Goal: Task Accomplishment & Management: Use online tool/utility

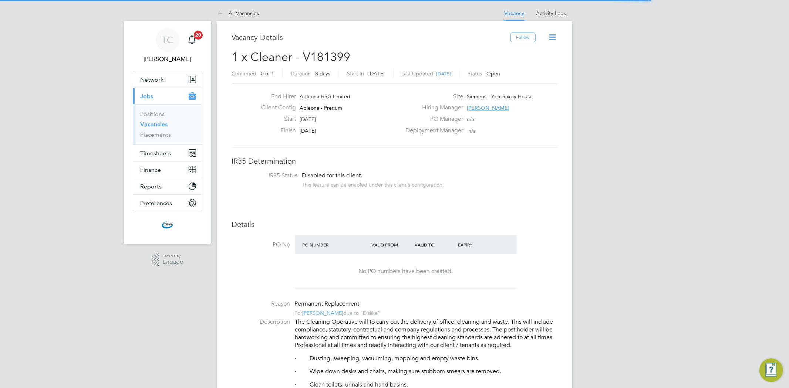
scroll to position [21, 52]
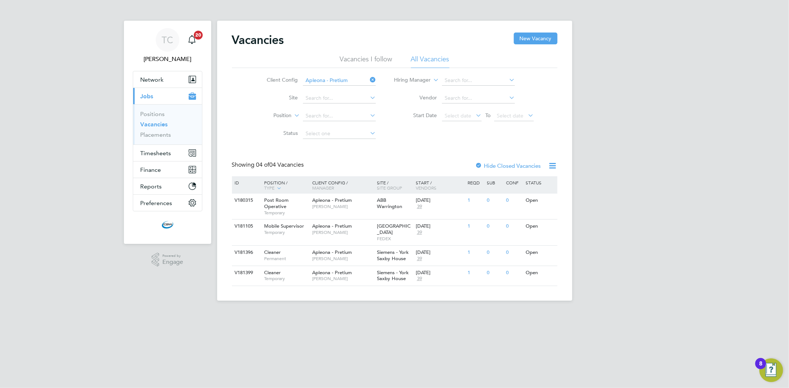
click at [155, 125] on link "Vacancies" at bounding box center [154, 124] width 27 height 7
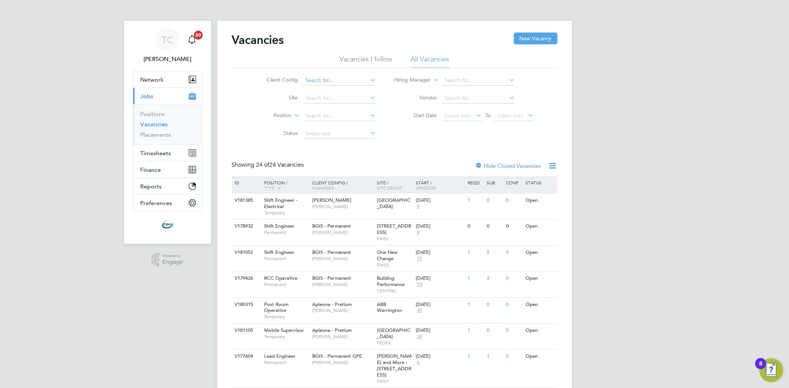
click at [322, 80] on input at bounding box center [339, 80] width 73 height 10
drag, startPoint x: 328, startPoint y: 134, endPoint x: 330, endPoint y: 131, distance: 4.0
click at [327, 131] on li "Apleona - Pretium" at bounding box center [340, 131] width 74 height 10
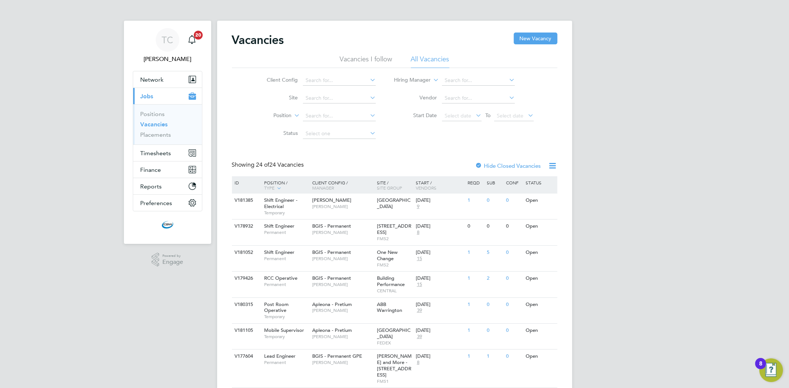
type input "Apleona - Pretium"
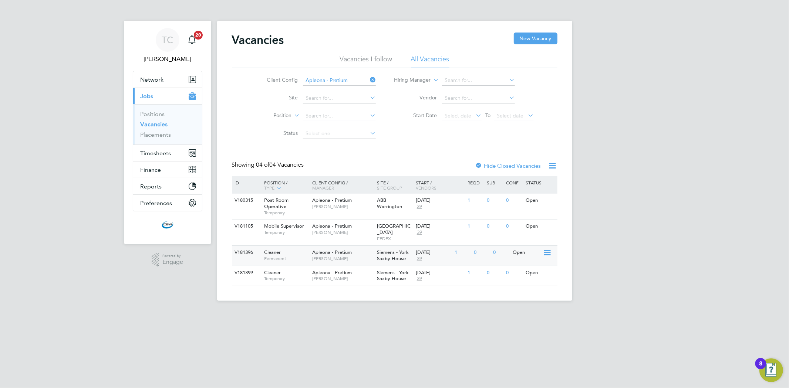
click at [343, 256] on span "[PERSON_NAME]" at bounding box center [342, 259] width 61 height 6
click at [320, 276] on span "[PERSON_NAME]" at bounding box center [342, 279] width 61 height 6
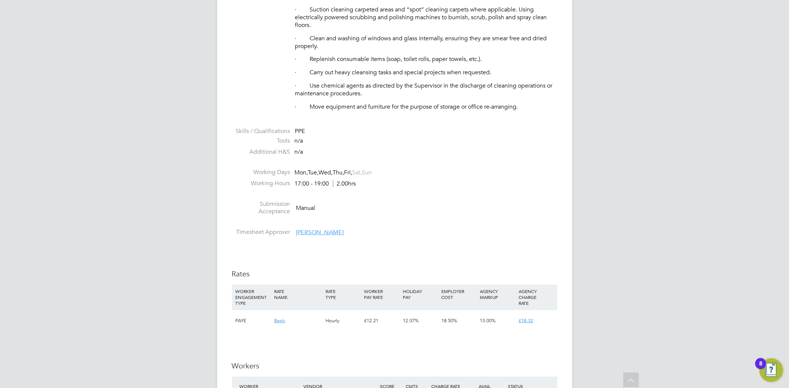
scroll to position [370, 0]
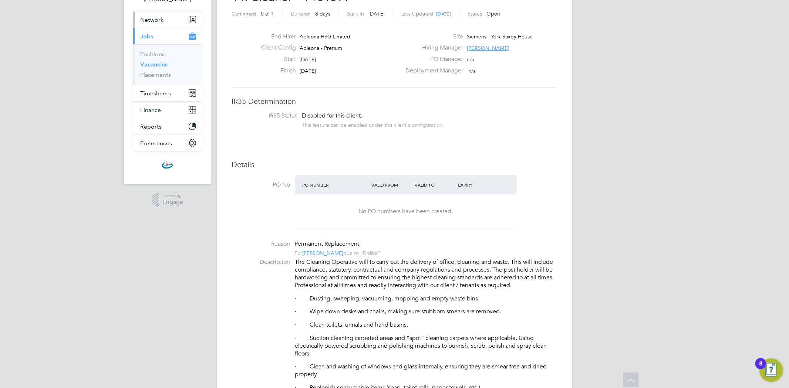
scroll to position [49, 0]
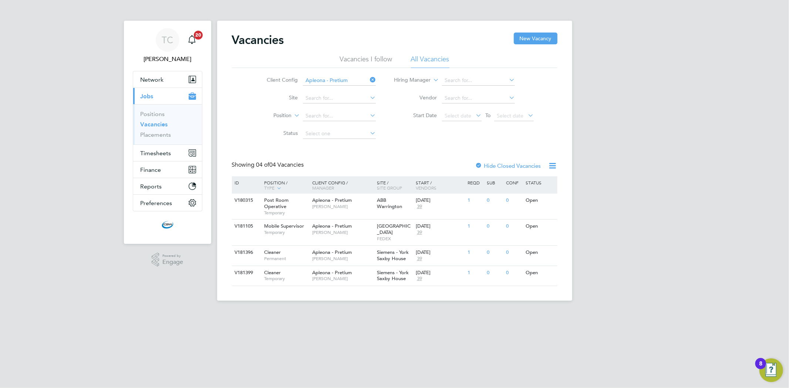
click at [151, 129] on li "Vacancies" at bounding box center [168, 126] width 55 height 10
click at [149, 135] on link "Placements" at bounding box center [156, 134] width 31 height 7
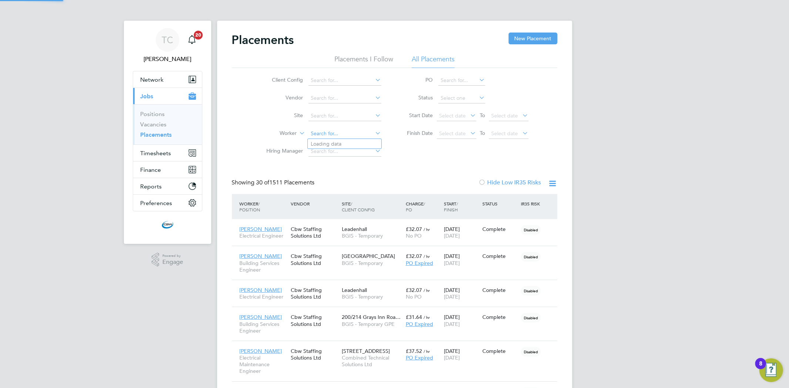
click at [341, 129] on input at bounding box center [345, 134] width 73 height 10
click at [343, 141] on li "Betty Kosgei" at bounding box center [345, 144] width 74 height 10
type input "Betty Kosgei"
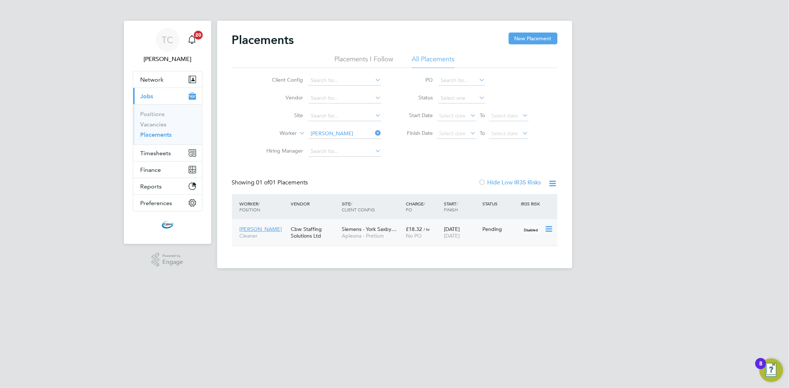
click at [332, 235] on div "Cbw Staffing Solutions Ltd" at bounding box center [314, 232] width 51 height 21
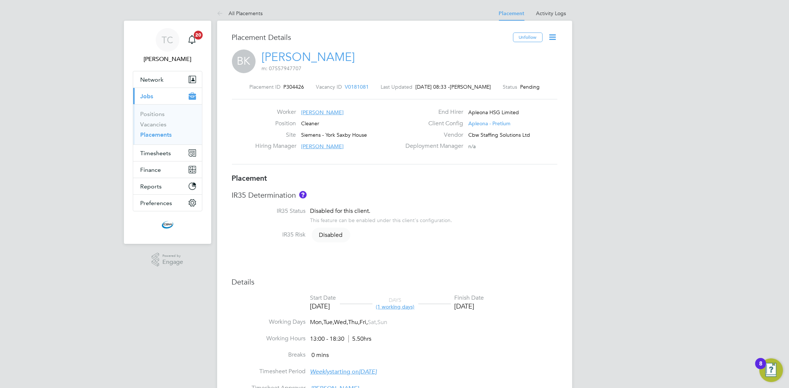
click at [553, 36] on icon at bounding box center [552, 37] width 9 height 9
drag, startPoint x: 305, startPoint y: 87, endPoint x: 286, endPoint y: 87, distance: 18.9
click at [286, 87] on div "Placement ID P304426 Vacancy ID V0181081 Last Updated 29 Sep 2025, 08:33 - Simo…" at bounding box center [395, 87] width 326 height 7
copy span "304426"
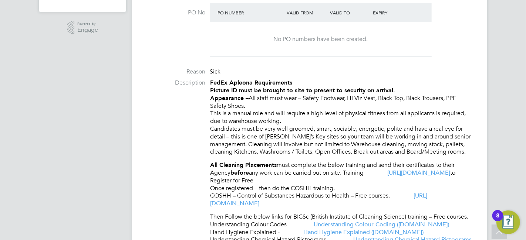
scroll to position [123, 0]
